Goal: Use online tool/utility

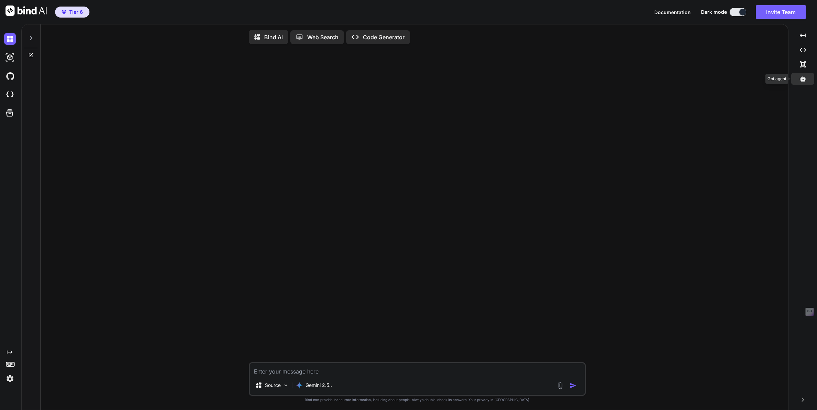
click at [800, 76] on icon at bounding box center [802, 79] width 6 height 6
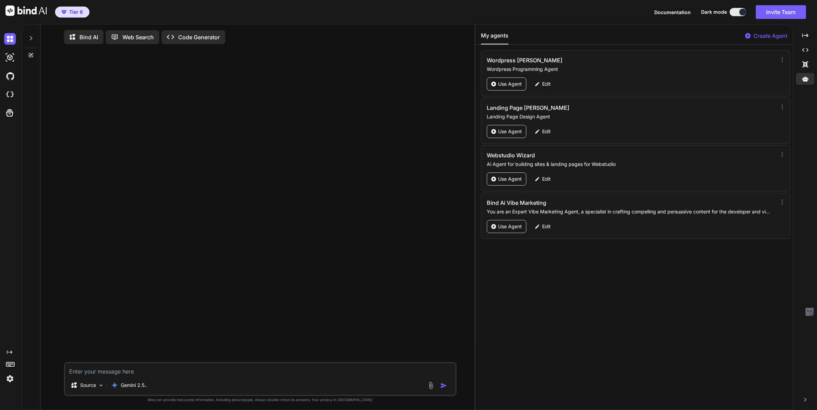
click at [474, 166] on div "Bind AI Web Search Created with Pixso. Code Generator Source Gemini 2.5.. Creat…" at bounding box center [247, 216] width 453 height 385
click at [475, 166] on div "My agents Create Agent Wordpress Willie Wordpress Programming Agent Use Agent E…" at bounding box center [634, 216] width 318 height 385
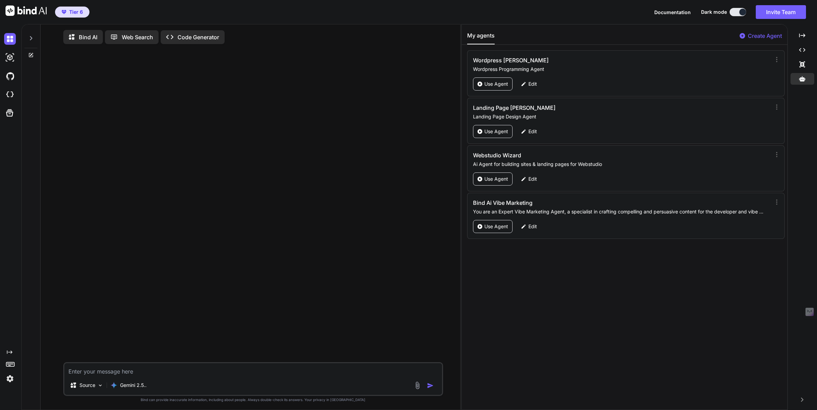
drag, startPoint x: 475, startPoint y: 167, endPoint x: 419, endPoint y: 166, distance: 55.4
click at [419, 166] on div "Bind AI Web Search Created with Pixso. Code Generator Source Gemini 2.5.. Creat…" at bounding box center [418, 216] width 795 height 385
click at [487, 224] on p "Use Agent" at bounding box center [496, 226] width 24 height 7
click at [12, 113] on icon at bounding box center [10, 113] width 10 height 10
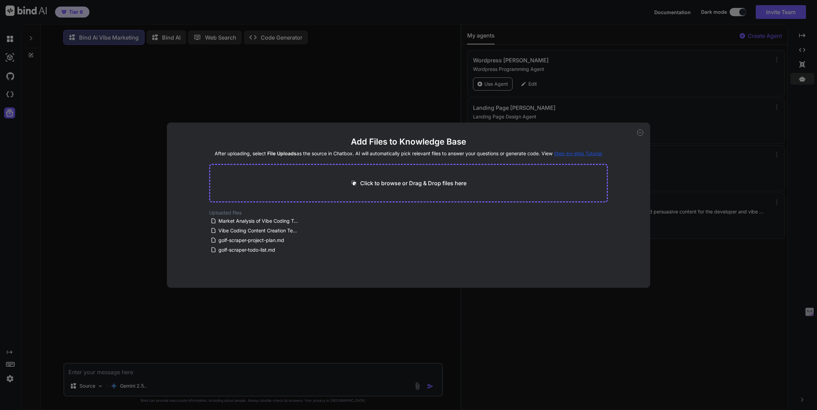
click at [643, 133] on div "Add Files to Knowledge Base After uploading, select File Uploads as the source …" at bounding box center [408, 204] width 483 height 165
click at [641, 132] on icon at bounding box center [640, 132] width 2 height 0
type textarea "x"
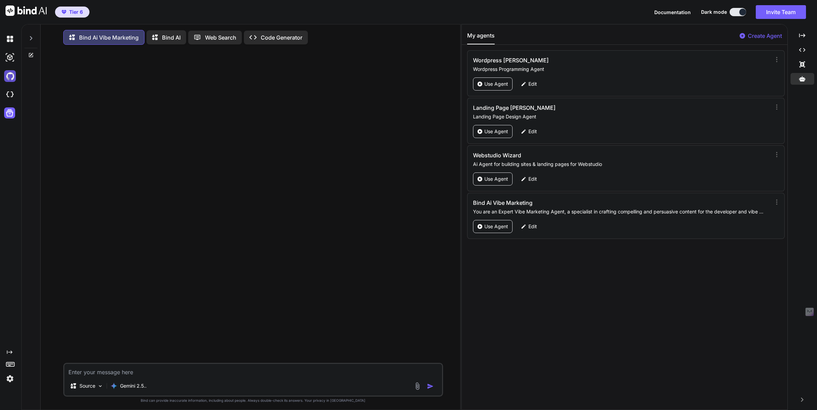
click at [9, 77] on img at bounding box center [10, 76] width 12 height 12
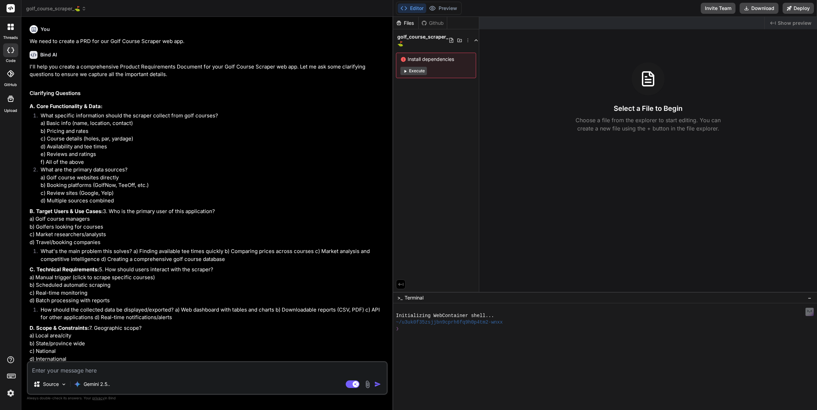
drag, startPoint x: 283, startPoint y: 166, endPoint x: 382, endPoint y: 172, distance: 98.5
click at [382, 172] on div "Bind AI Web Search Created with Pixso. Code Generator You We need to create a P…" at bounding box center [207, 213] width 372 height 393
click at [45, 9] on span "golf_course_scraper_⛳️" at bounding box center [56, 8] width 60 height 7
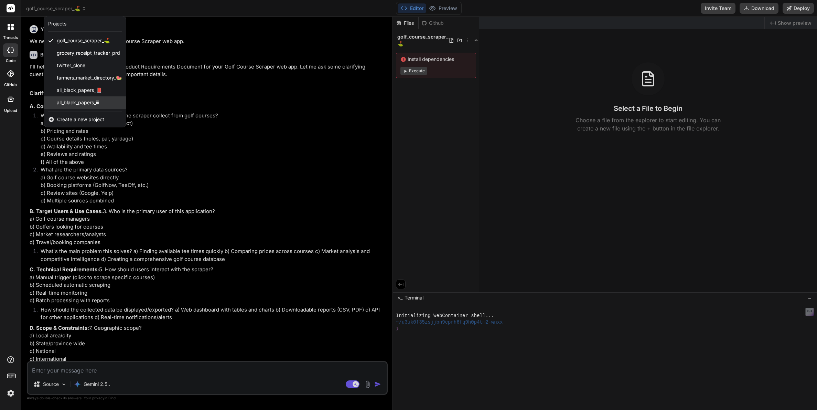
click at [79, 102] on span "all_black_papers_iii" at bounding box center [78, 102] width 42 height 7
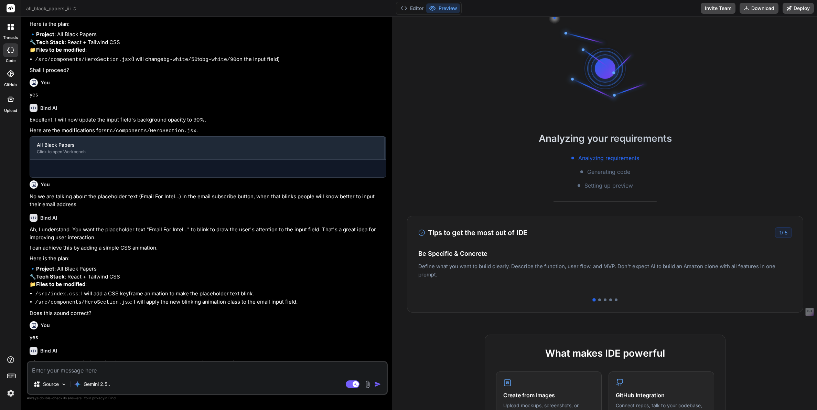
scroll to position [183, 0]
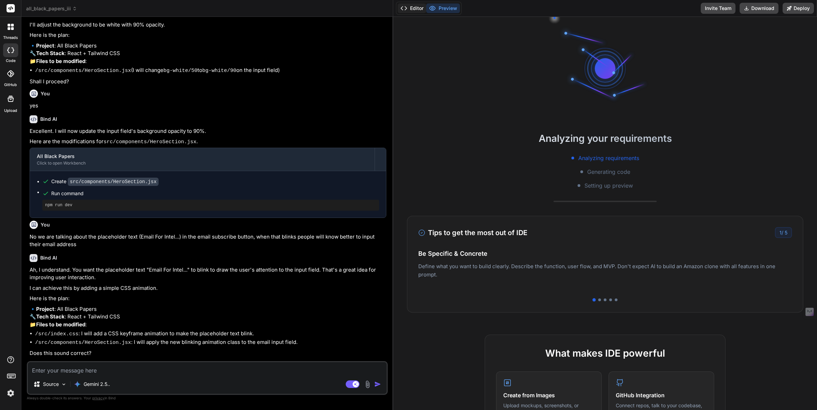
click at [414, 7] on button "Editor" at bounding box center [412, 8] width 29 height 10
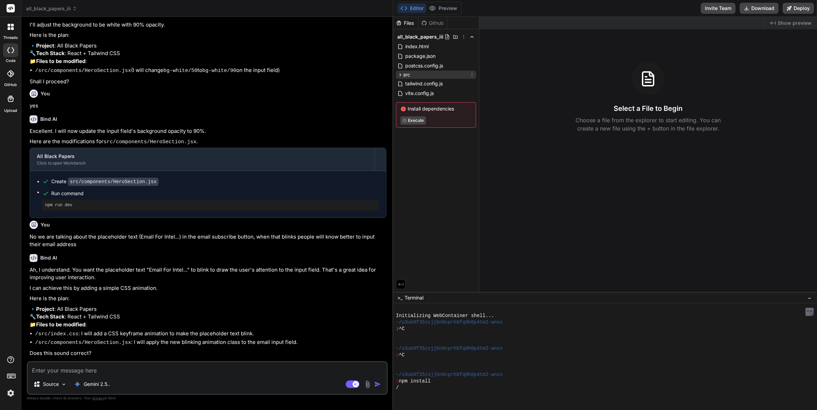
click at [399, 73] on icon at bounding box center [400, 74] width 2 height 3
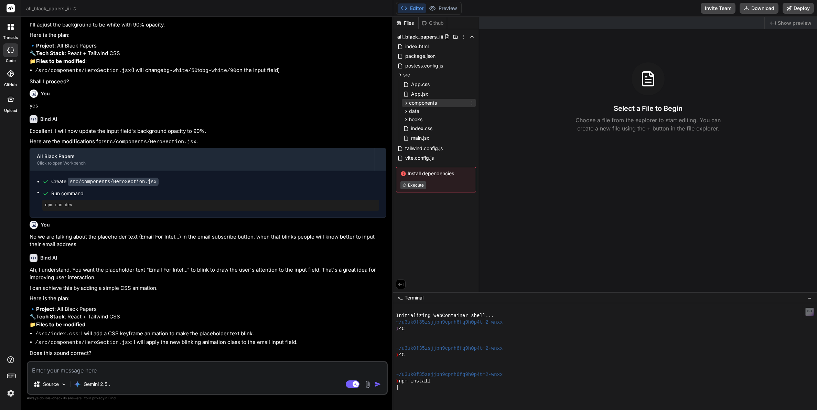
click at [406, 104] on icon at bounding box center [406, 103] width 6 height 6
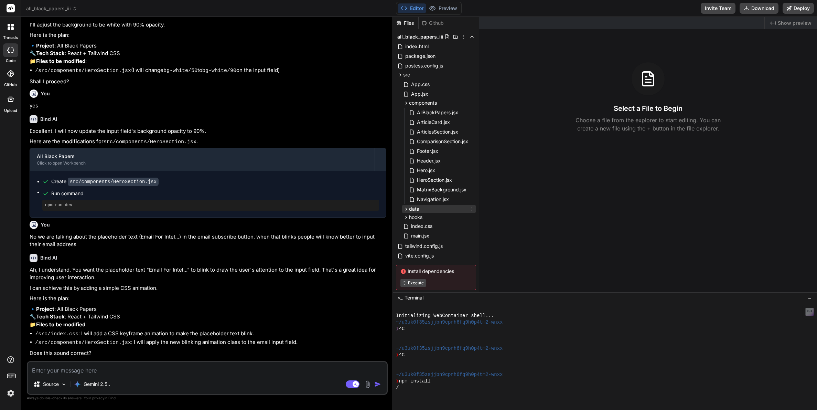
click at [405, 210] on icon at bounding box center [406, 209] width 6 height 6
click at [518, 293] on div ">_ Terminal −" at bounding box center [605, 297] width 424 height 11
click at [406, 228] on icon at bounding box center [406, 228] width 2 height 3
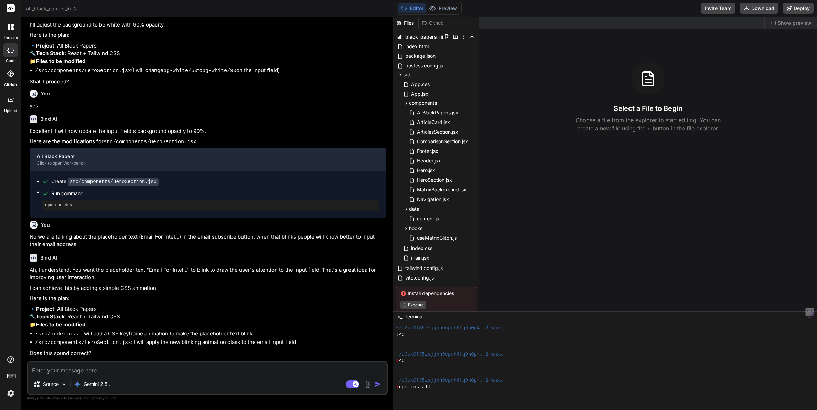
scroll to position [0, 0]
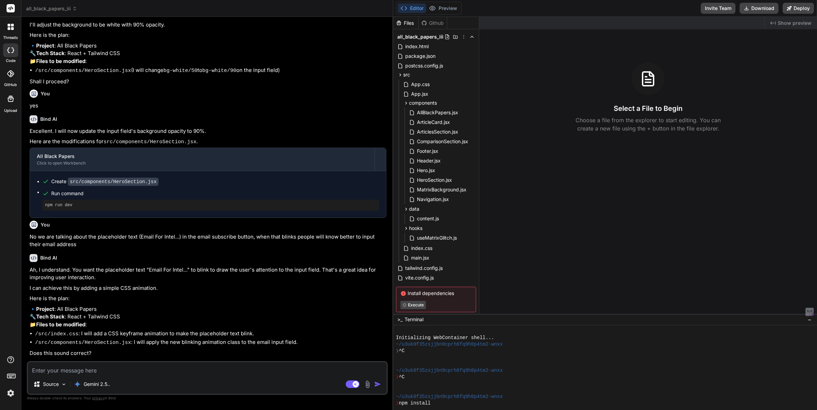
drag, startPoint x: 548, startPoint y: 292, endPoint x: 552, endPoint y: 314, distance: 22.0
click at [10, 74] on icon at bounding box center [10, 73] width 7 height 7
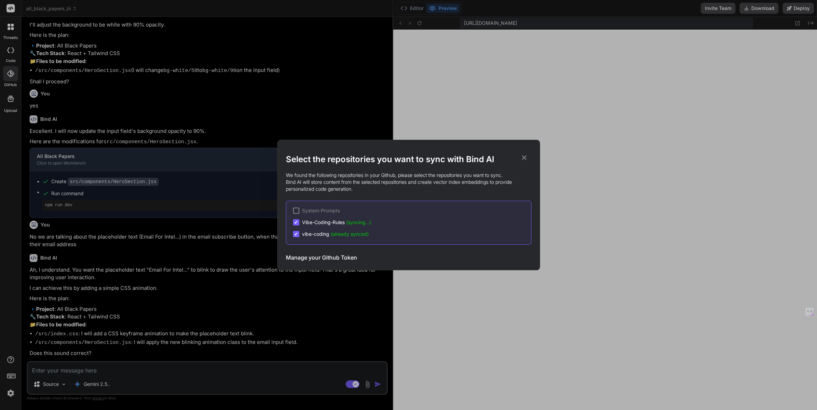
click at [524, 156] on icon at bounding box center [524, 158] width 8 height 8
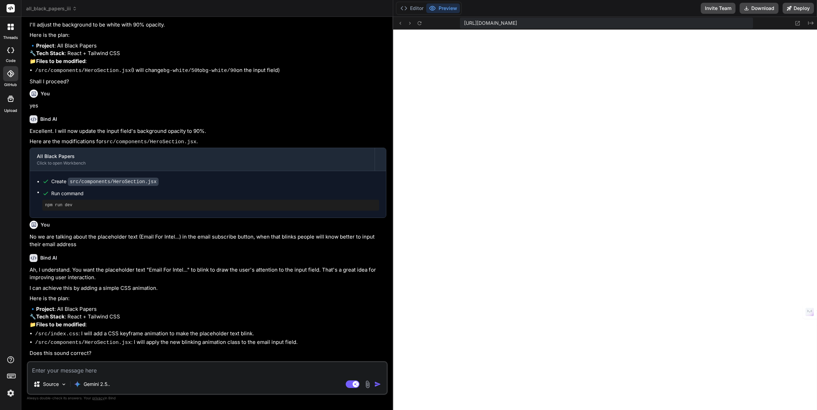
click at [10, 100] on icon at bounding box center [11, 99] width 8 height 8
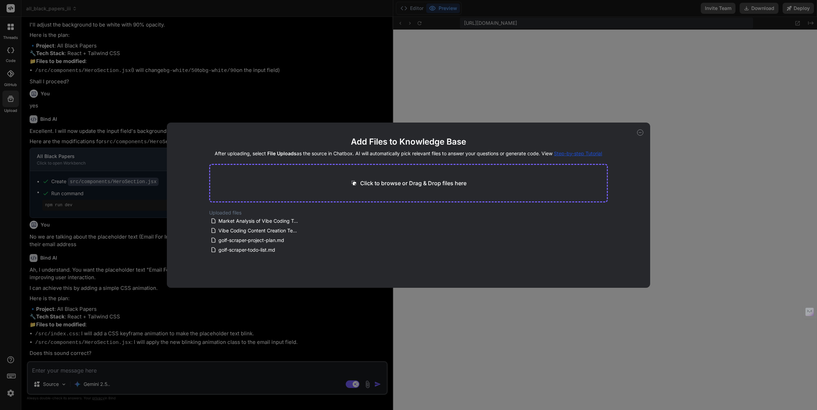
click at [503, 102] on div "Add Files to Knowledge Base After uploading, select File Uploads as the source …" at bounding box center [408, 205] width 817 height 410
type textarea "x"
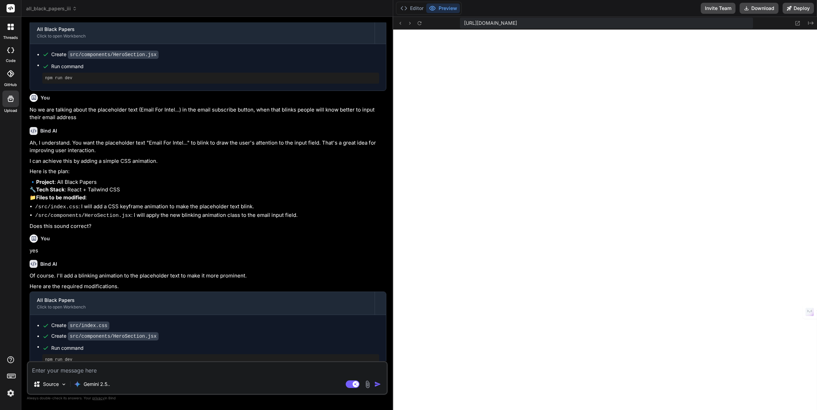
scroll to position [317, 0]
